Goal: Entertainment & Leisure: Consume media (video, audio)

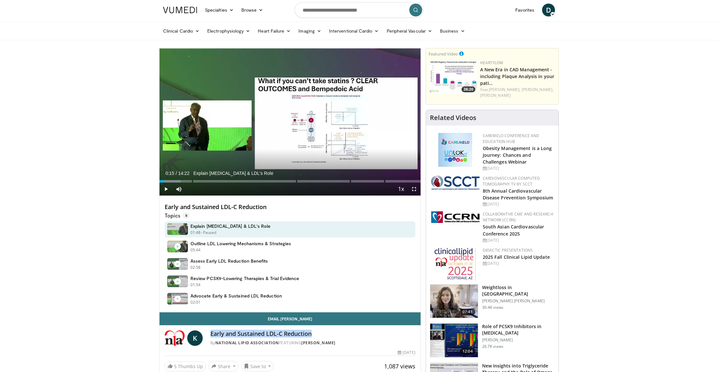
scroll to position [65, 0]
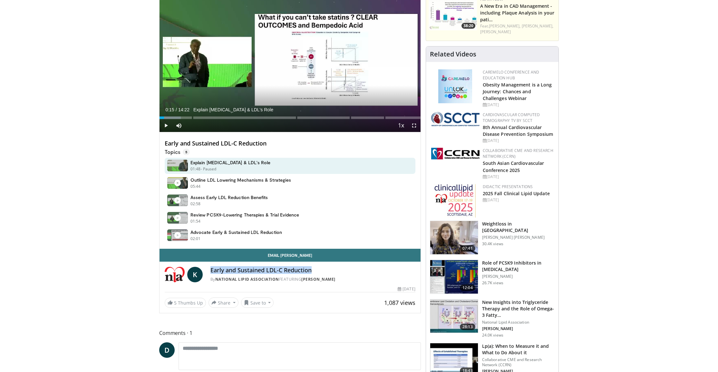
click at [175, 271] on img at bounding box center [175, 274] width 20 height 15
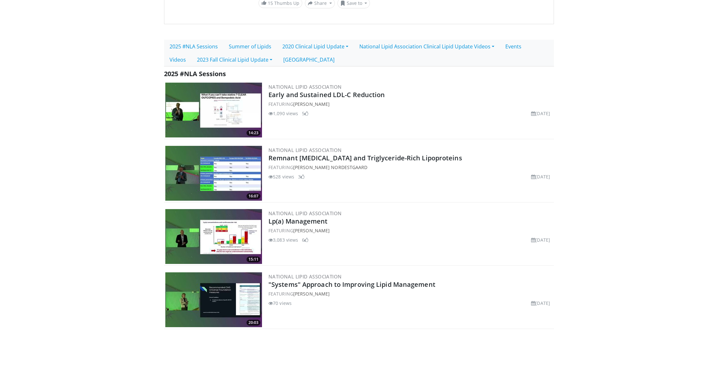
scroll to position [331, 0]
